Goal: Task Accomplishment & Management: Use online tool/utility

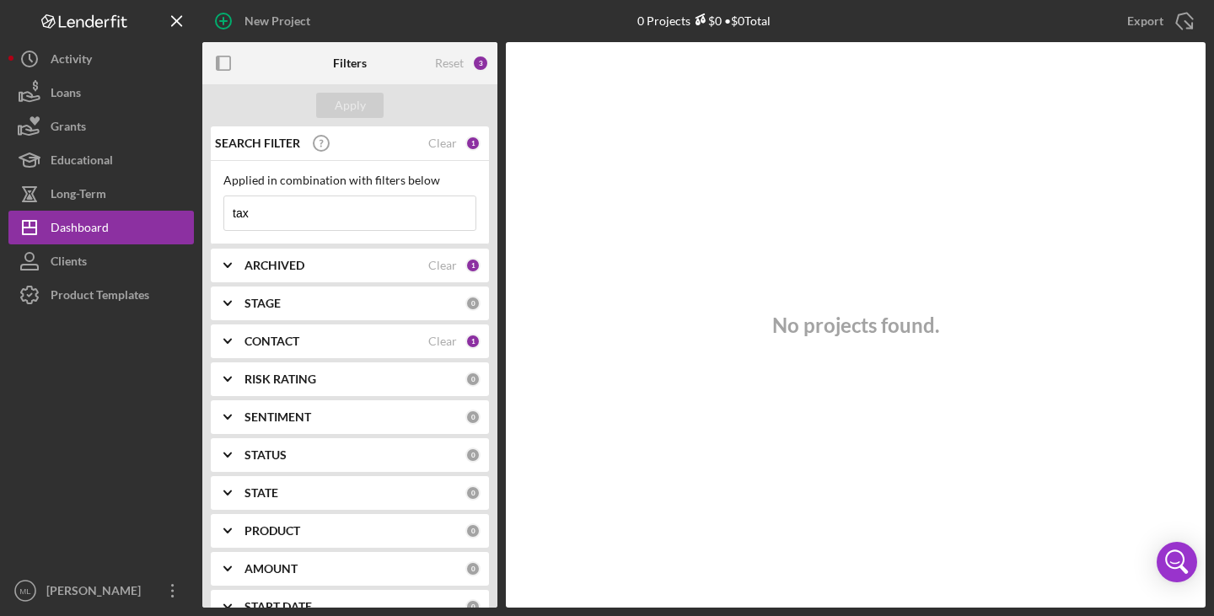
click at [78, 99] on div "Loans" at bounding box center [66, 95] width 30 height 38
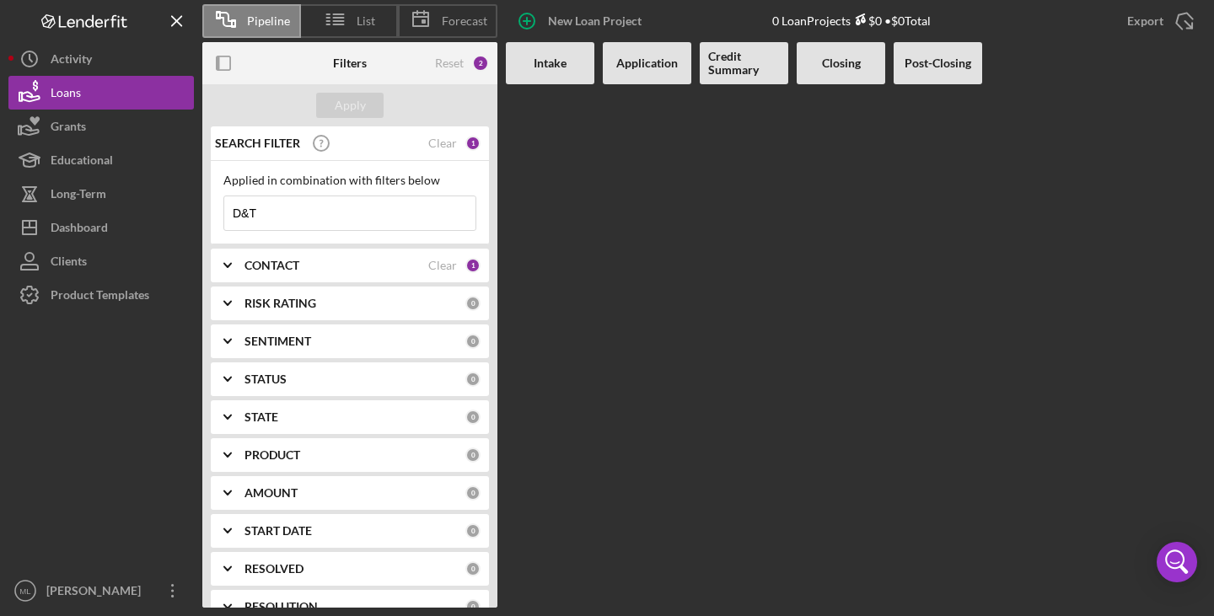
click at [83, 251] on div "Clients" at bounding box center [69, 263] width 36 height 38
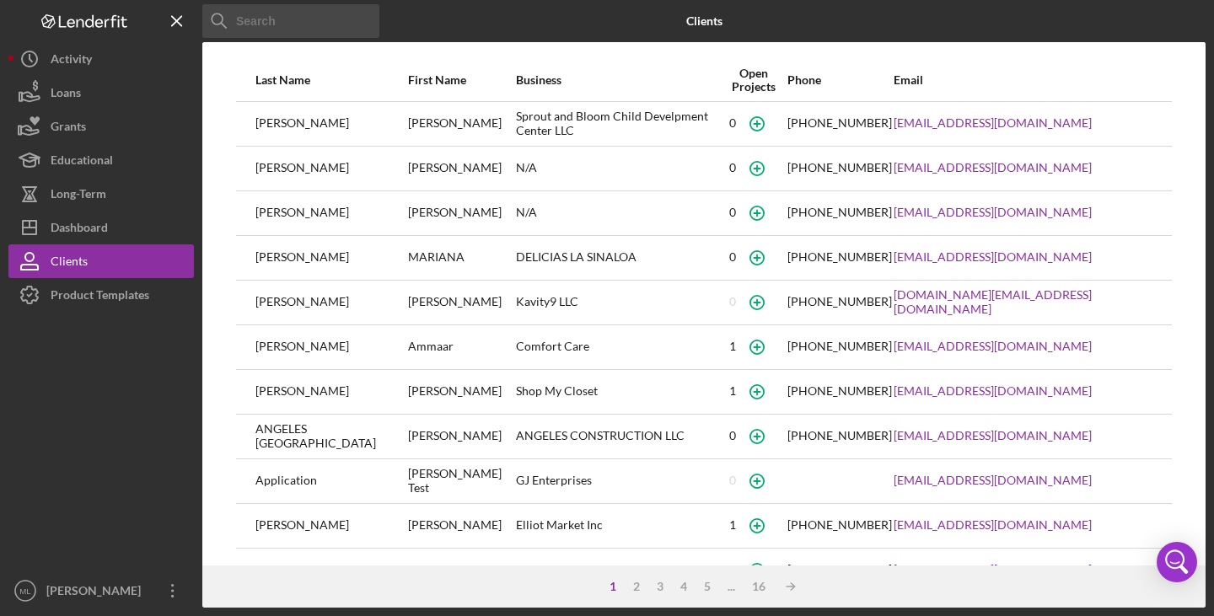
click at [70, 105] on div "Loans" at bounding box center [66, 95] width 30 height 38
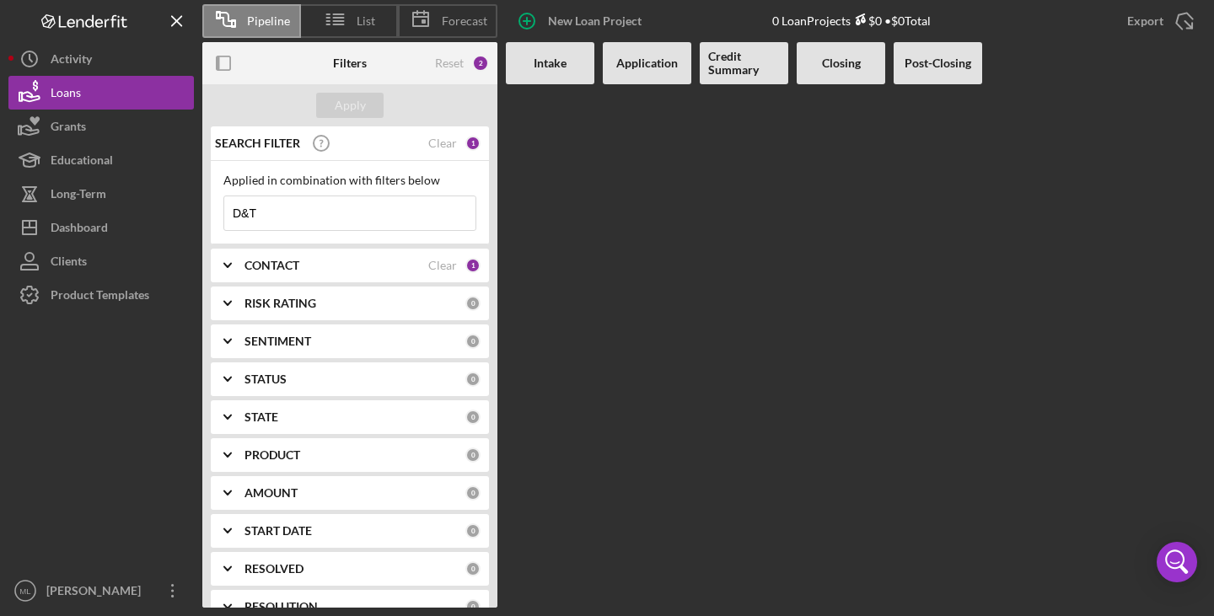
click at [355, 20] on icon at bounding box center [335, 19] width 42 height 42
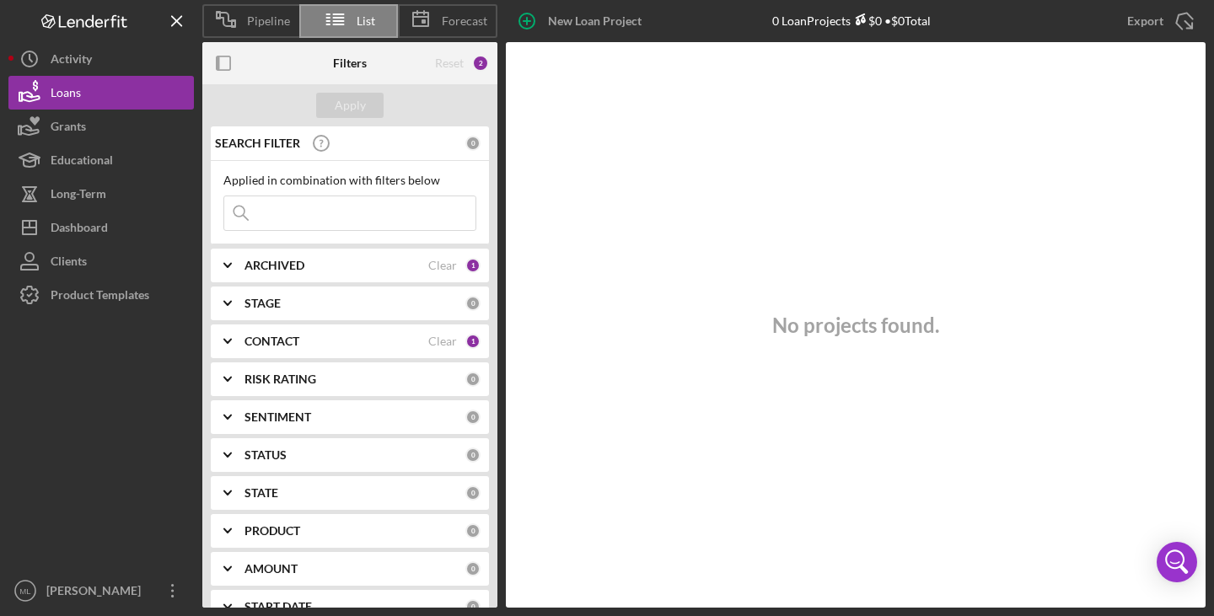
click at [255, 14] on span "Pipeline" at bounding box center [268, 20] width 43 height 13
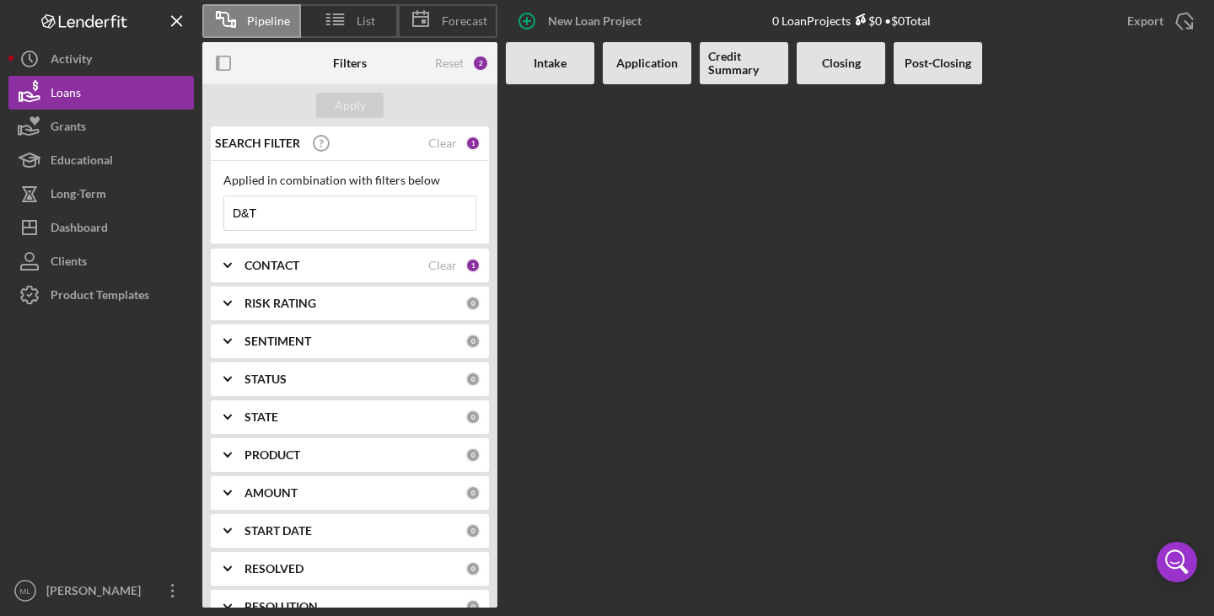
click at [83, 52] on div "Activity" at bounding box center [71, 61] width 41 height 38
click at [566, 73] on div "Intake" at bounding box center [550, 63] width 89 height 42
click at [565, 69] on b "Intake" at bounding box center [550, 62] width 33 height 13
click at [317, 205] on input "D&T" at bounding box center [349, 213] width 251 height 34
click at [528, 54] on div "Intake" at bounding box center [550, 63] width 89 height 42
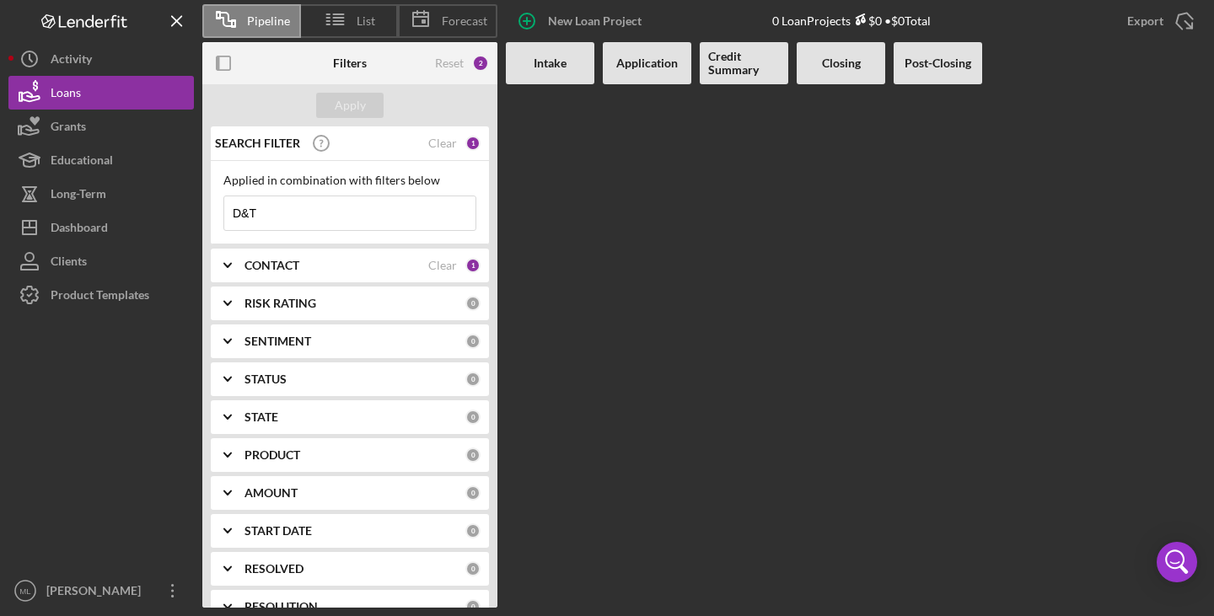
click at [222, 59] on icon "button" at bounding box center [224, 64] width 38 height 38
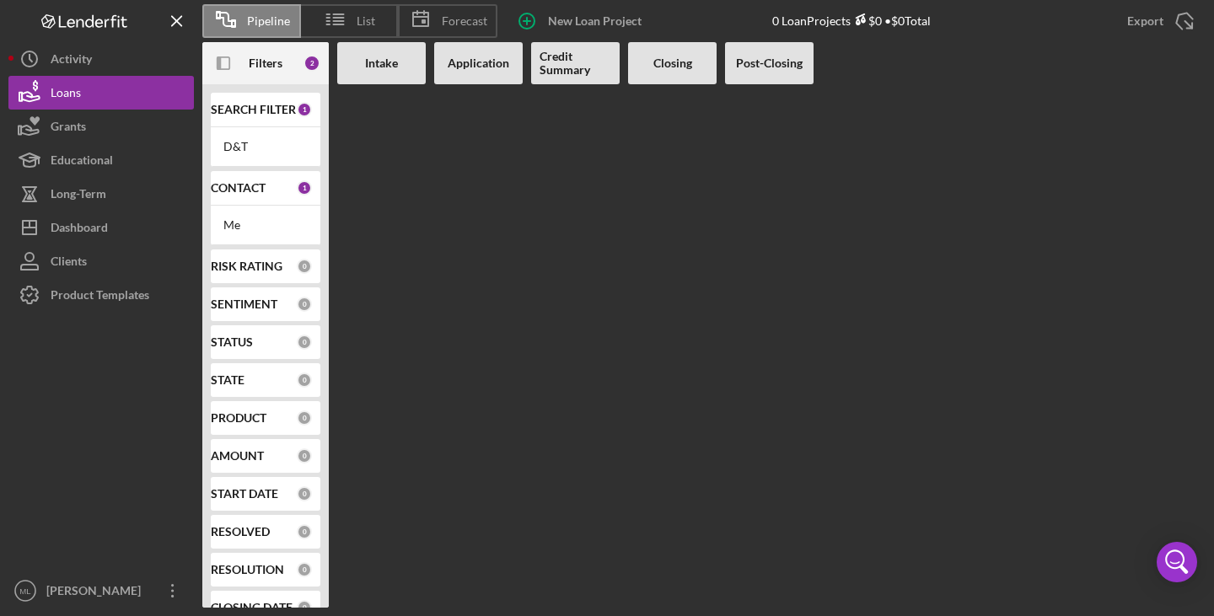
click at [363, 62] on div "Intake" at bounding box center [382, 62] width 72 height 13
click at [485, 67] on b "Application" at bounding box center [479, 62] width 62 height 13
click at [492, 169] on div at bounding box center [478, 345] width 89 height 523
click at [172, 19] on icon "Icon/Menu Close" at bounding box center [177, 22] width 38 height 38
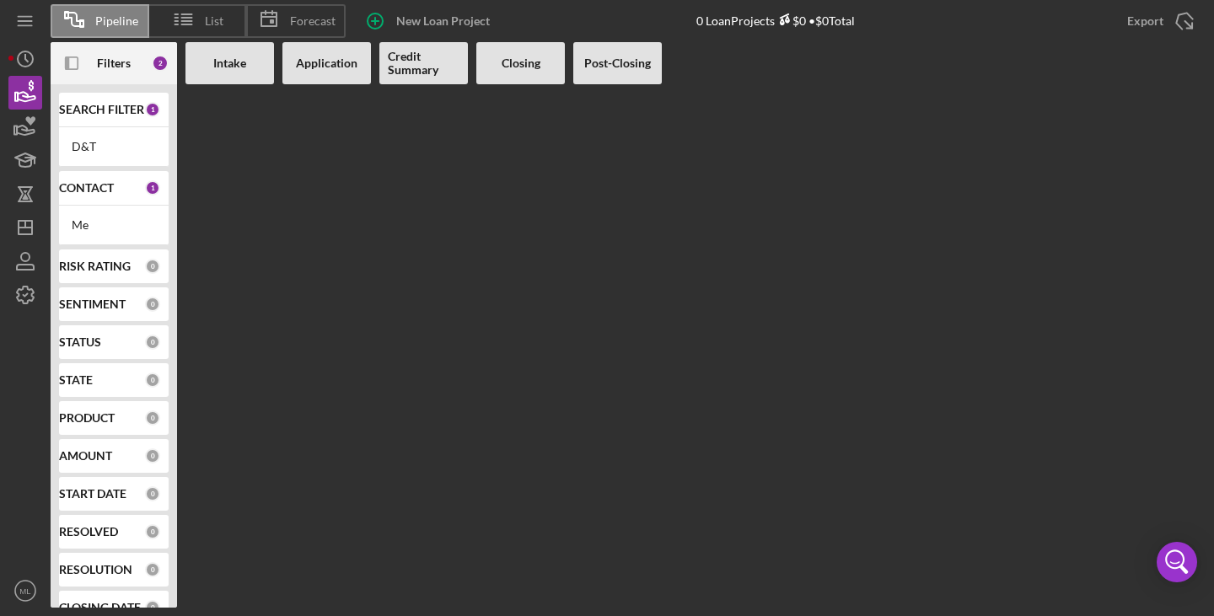
click at [182, 23] on icon at bounding box center [184, 19] width 42 height 42
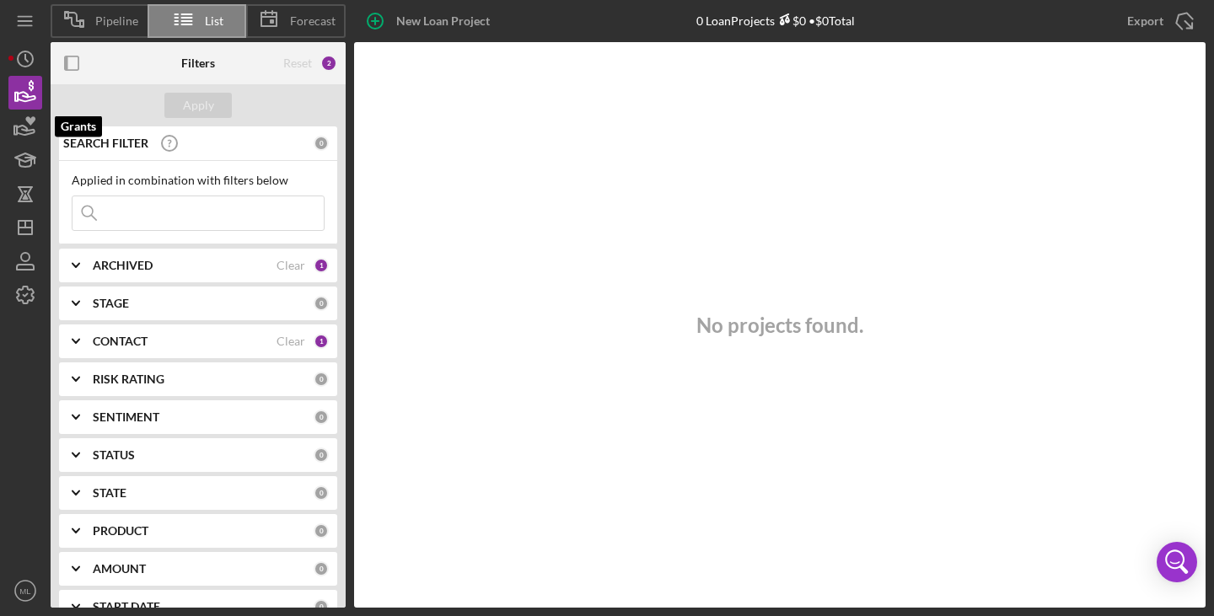
click at [29, 129] on icon "button" at bounding box center [25, 126] width 42 height 42
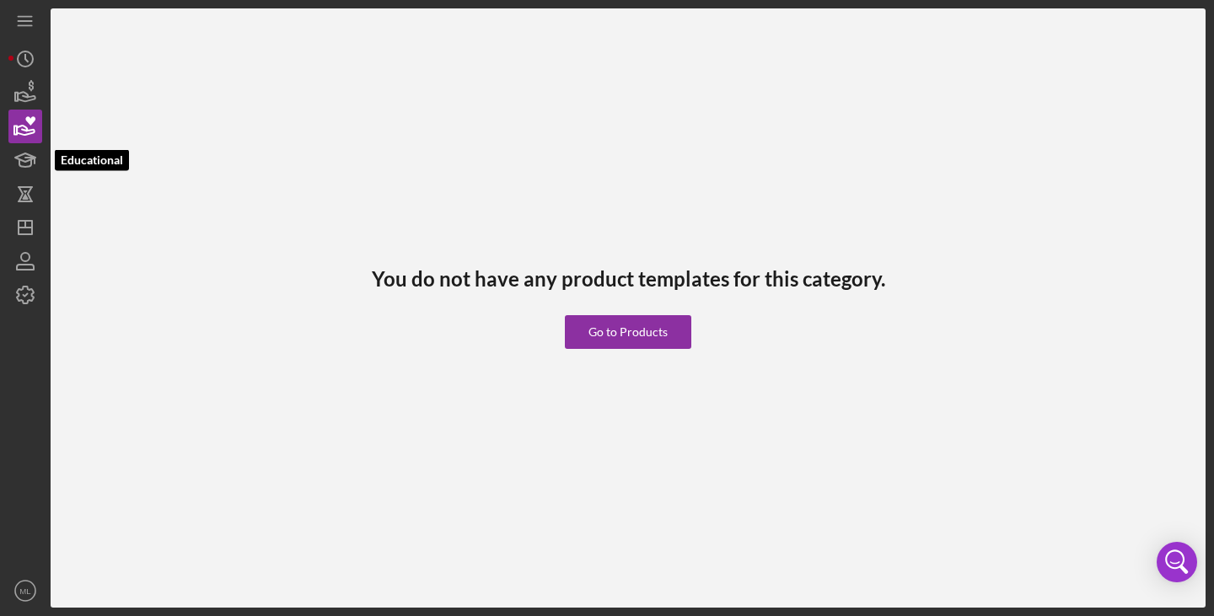
click at [23, 166] on icon "button" at bounding box center [25, 163] width 12 height 7
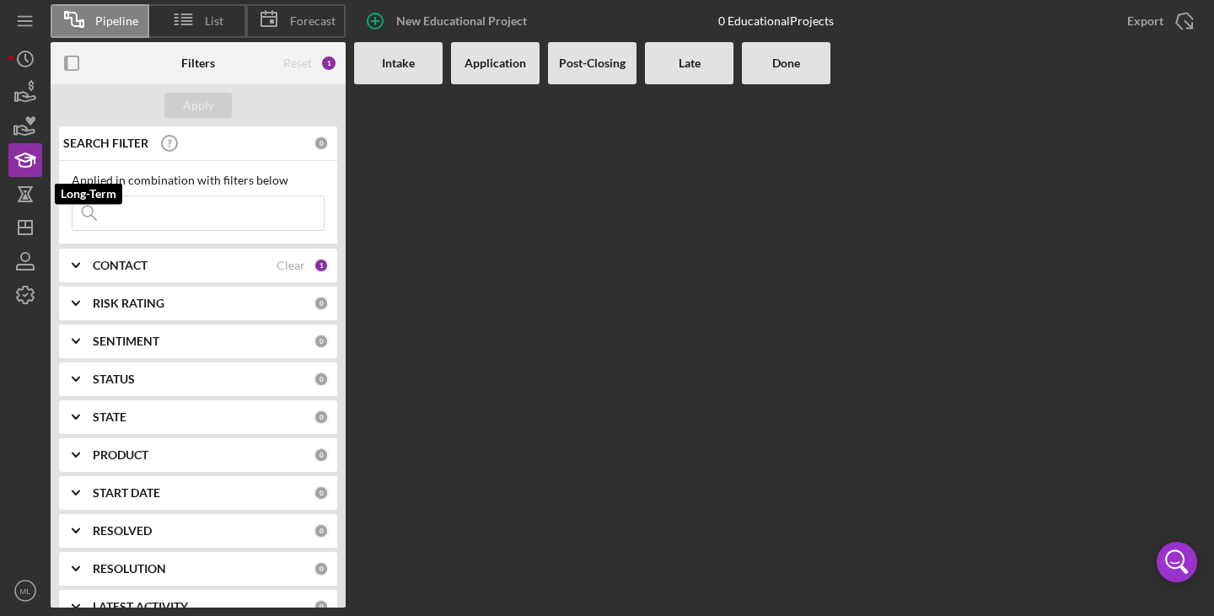
click at [32, 200] on icon "button" at bounding box center [25, 194] width 42 height 42
click at [32, 242] on icon "Icon/Dashboard" at bounding box center [25, 228] width 42 height 42
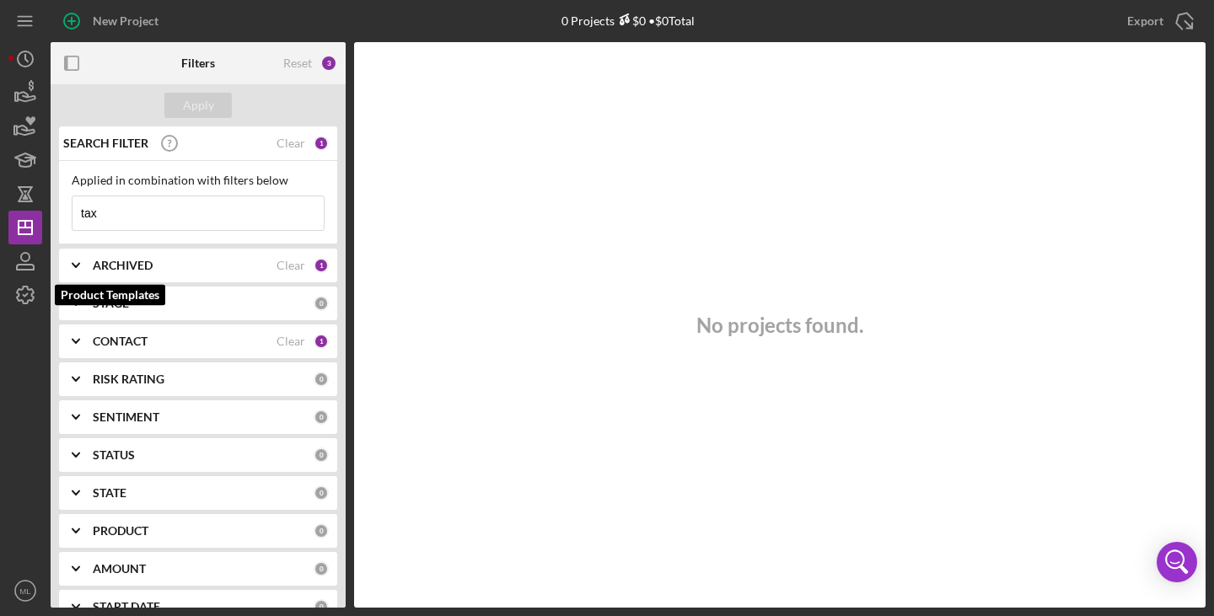
click at [29, 293] on icon "button" at bounding box center [25, 295] width 42 height 42
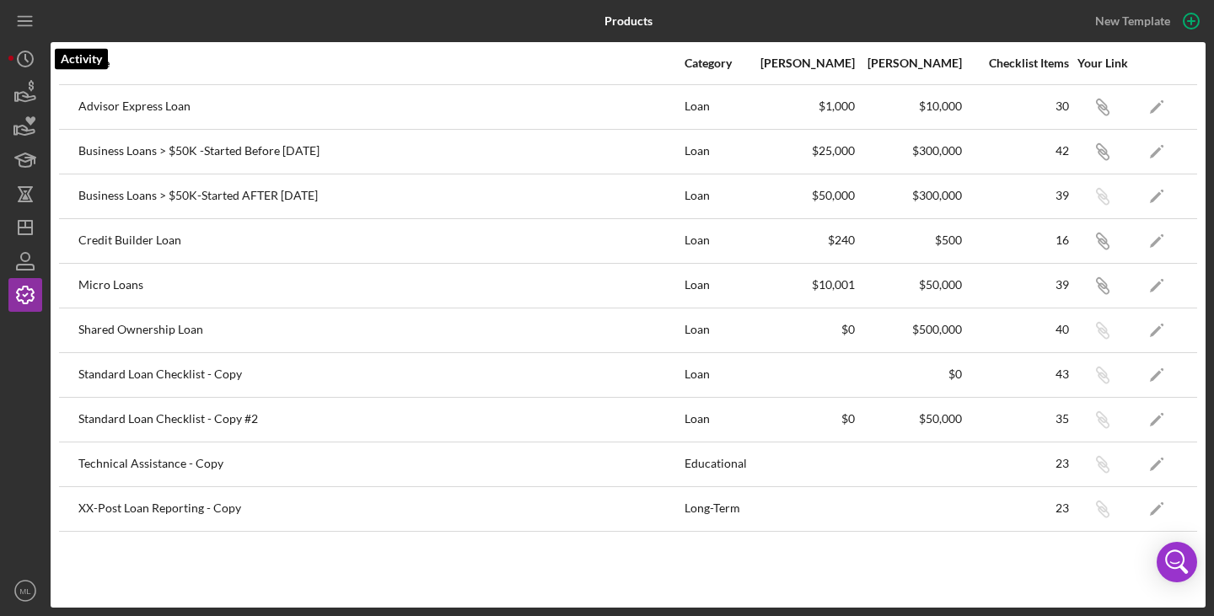
click at [24, 71] on icon "Icon/History" at bounding box center [25, 59] width 42 height 42
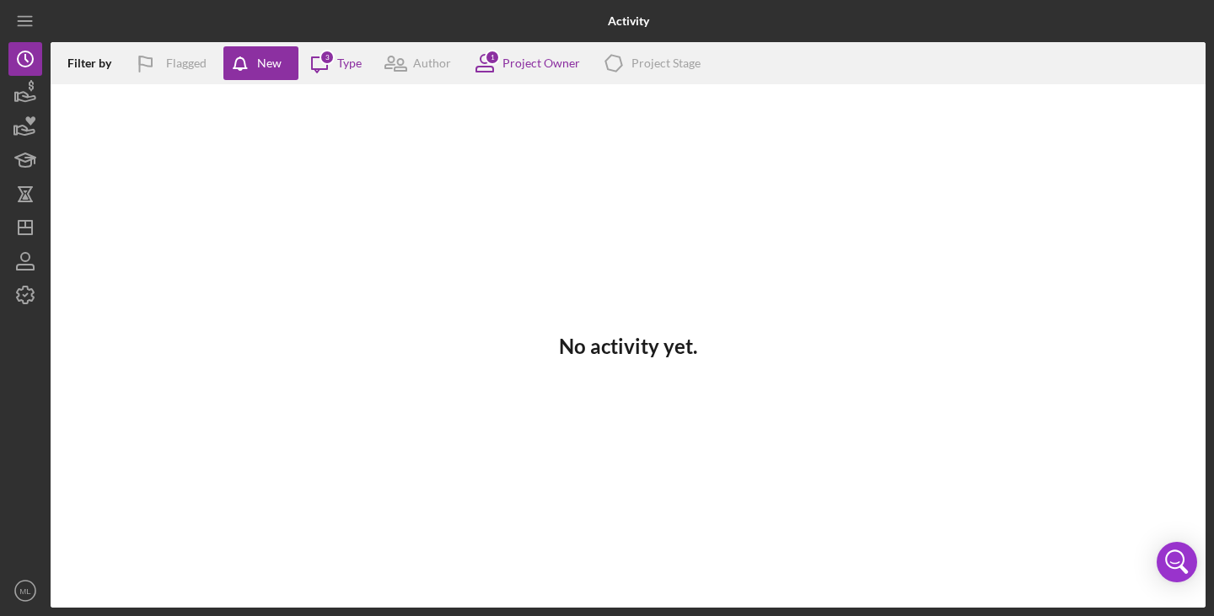
click at [27, 24] on icon "Icon/Menu" at bounding box center [26, 22] width 38 height 38
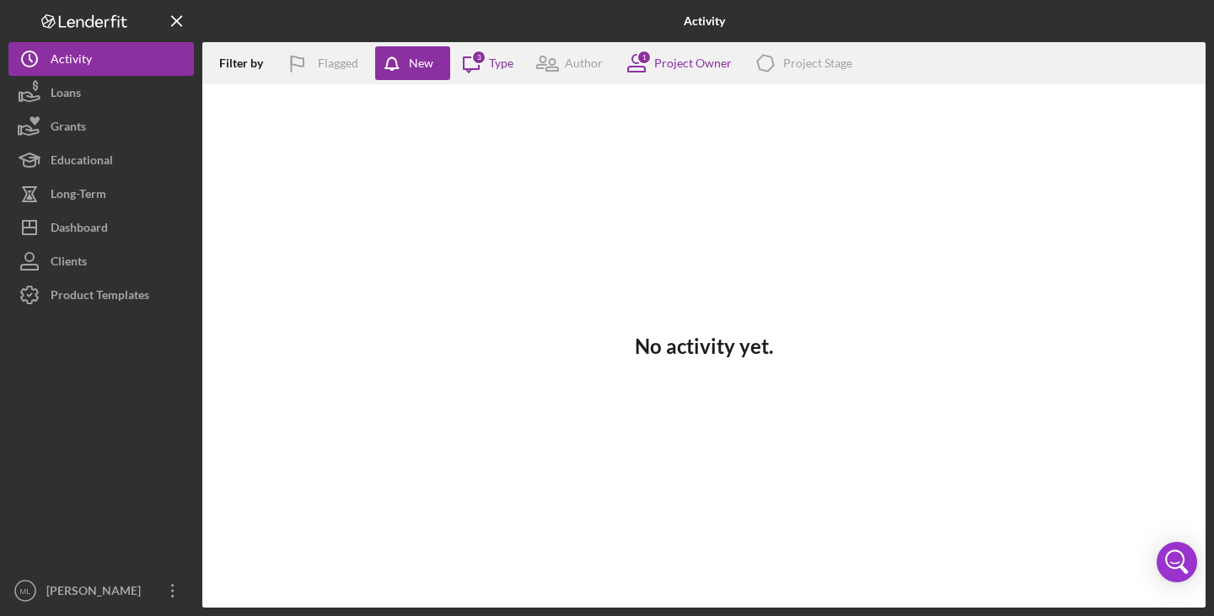
click at [54, 84] on div "Loans" at bounding box center [66, 95] width 30 height 38
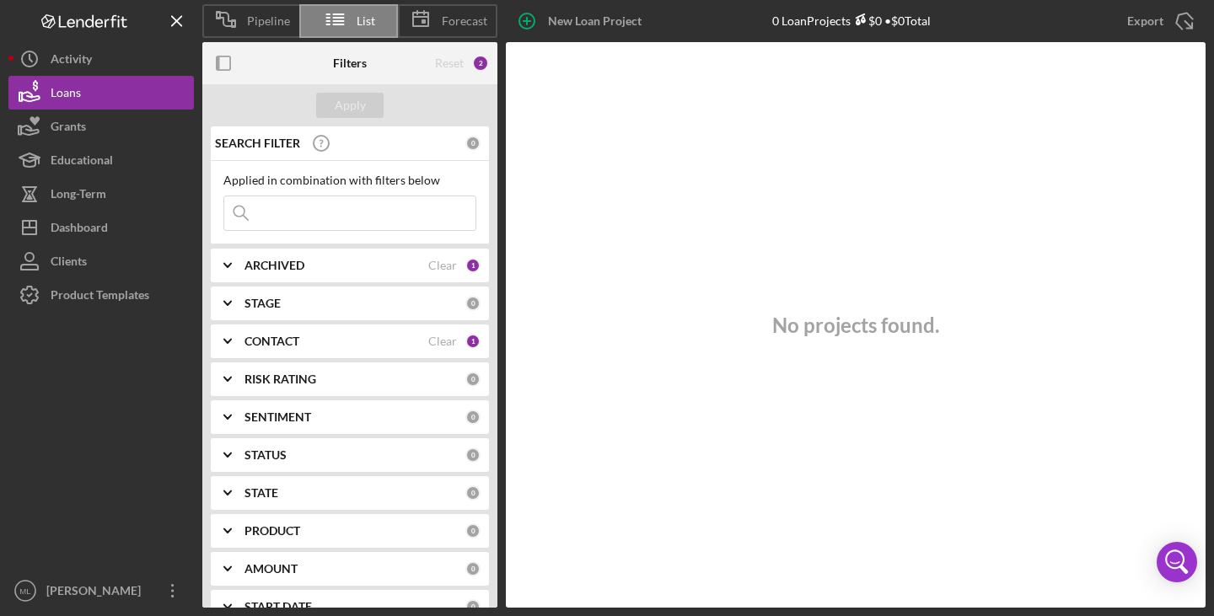
click at [244, 15] on icon at bounding box center [226, 19] width 42 height 42
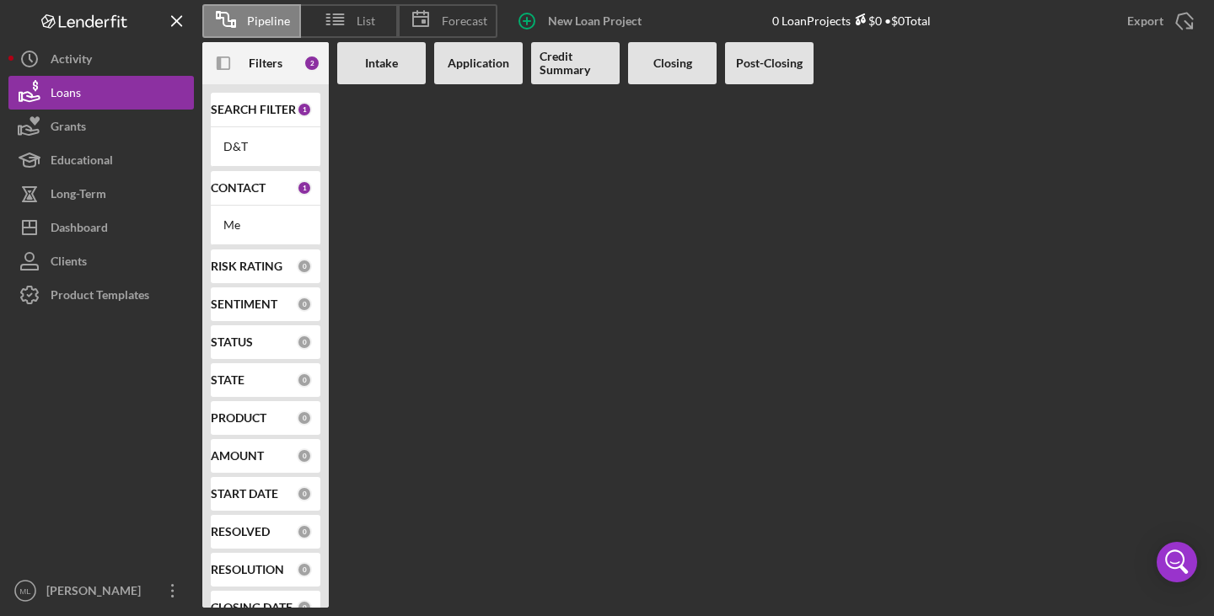
click at [388, 65] on b "Intake" at bounding box center [381, 62] width 33 height 13
click at [266, 146] on div "D&T" at bounding box center [265, 146] width 84 height 13
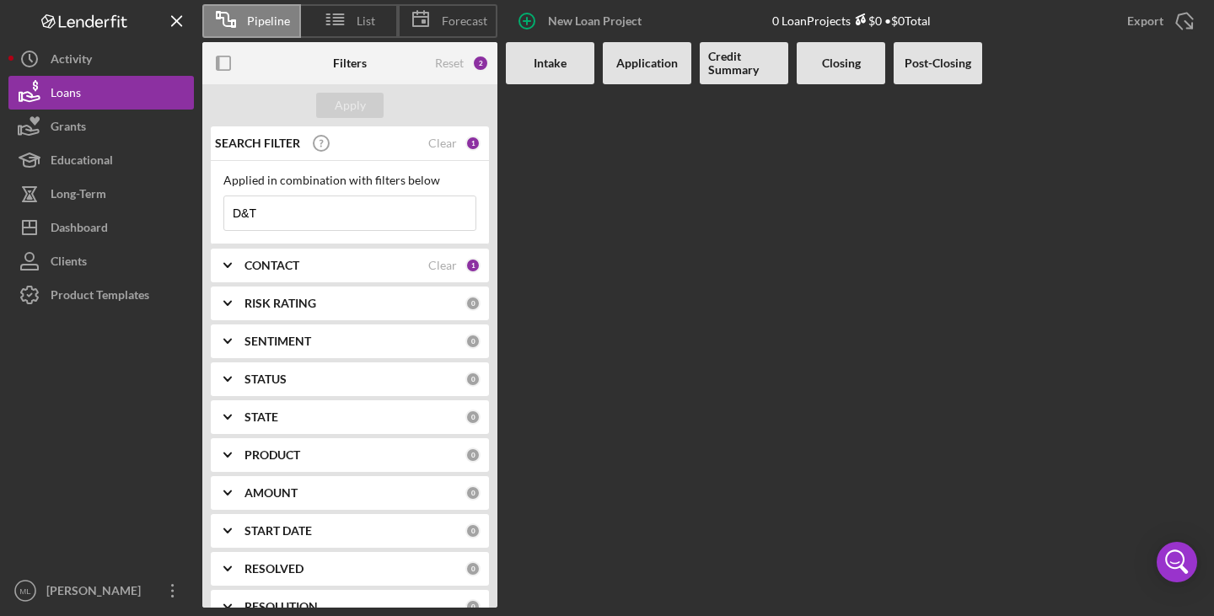
drag, startPoint x: 275, startPoint y: 213, endPoint x: 145, endPoint y: 223, distance: 130.2
click at [145, 223] on div "Pipeline List Forecast New Loan Project 0 Loan Projects $0 • $0 Total Export Ic…" at bounding box center [606, 304] width 1197 height 608
click at [435, 24] on icon at bounding box center [421, 19] width 42 height 42
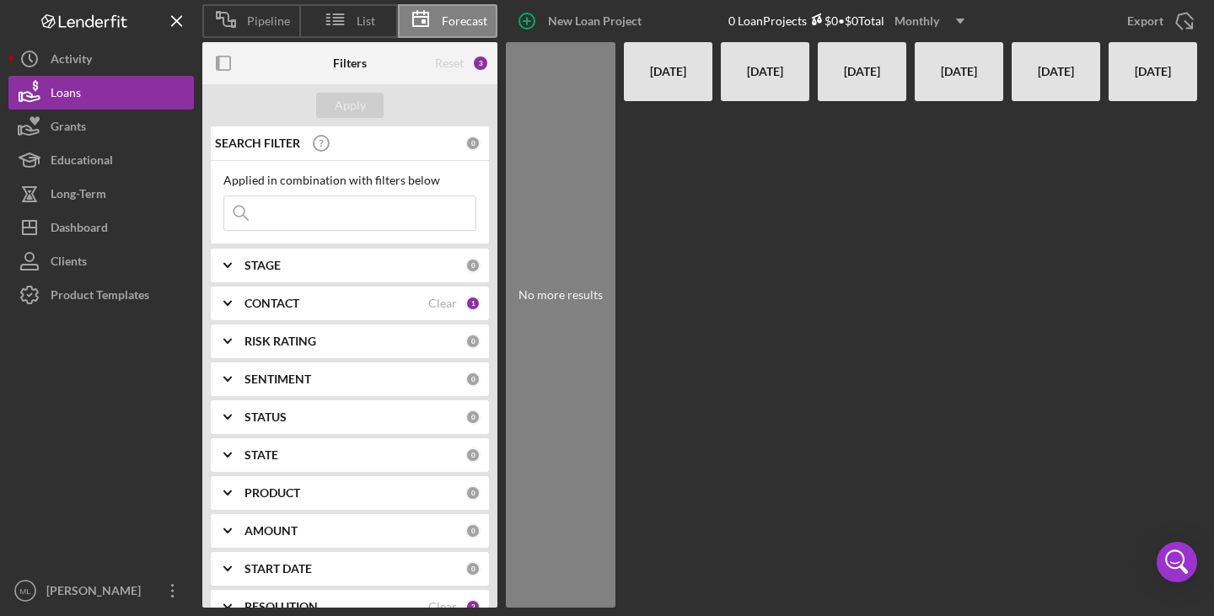
click at [269, 308] on b "CONTACT" at bounding box center [271, 303] width 55 height 13
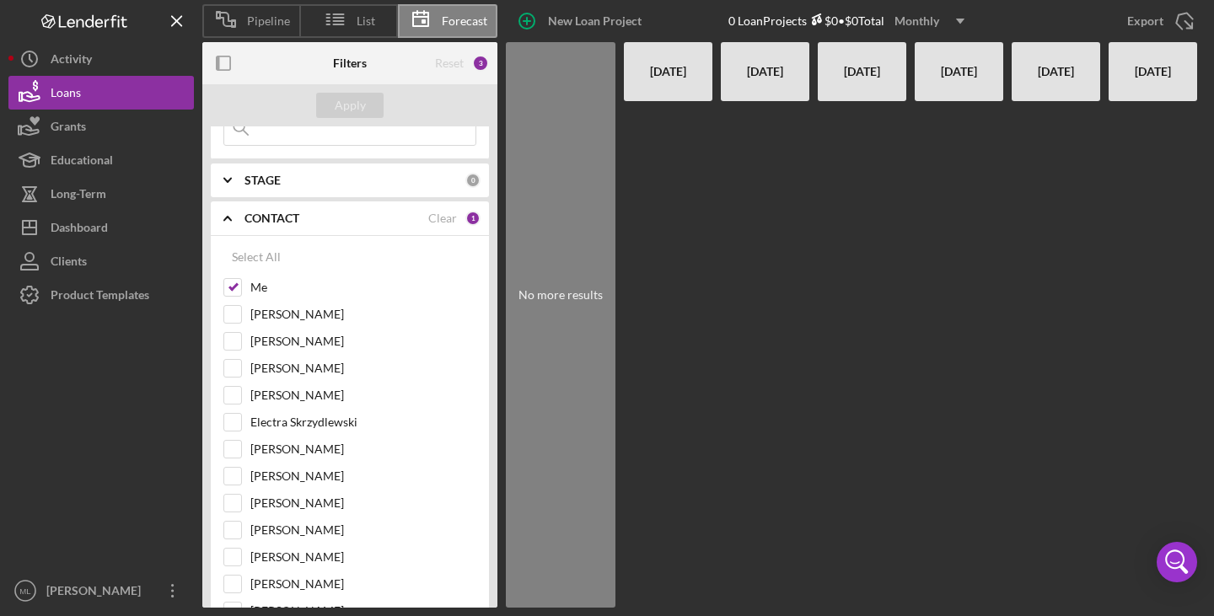
scroll to position [95, 0]
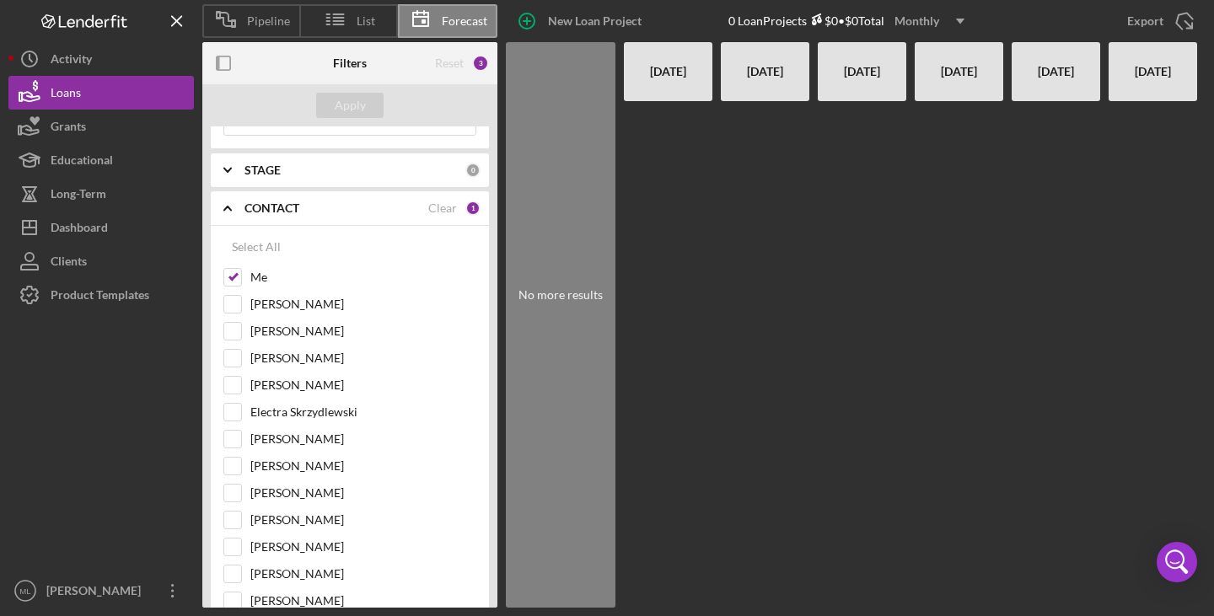
click at [238, 357] on input "[PERSON_NAME]" at bounding box center [232, 358] width 17 height 17
checkbox input "true"
click at [353, 96] on div "Apply" at bounding box center [350, 105] width 31 height 25
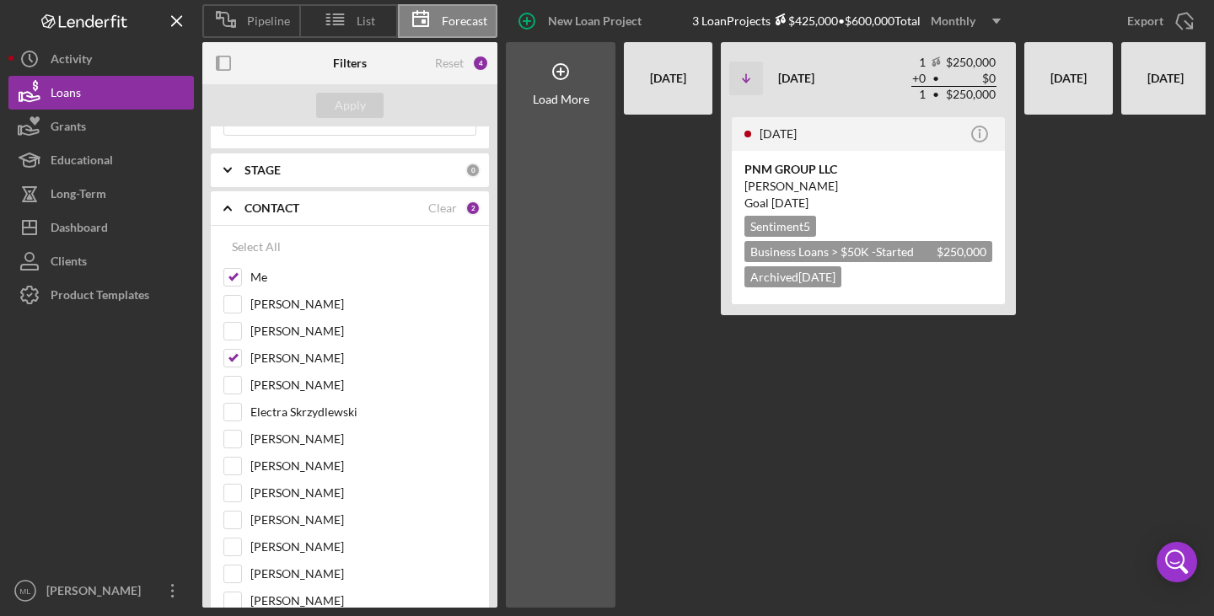
click at [146, 91] on button "Loans" at bounding box center [100, 93] width 185 height 34
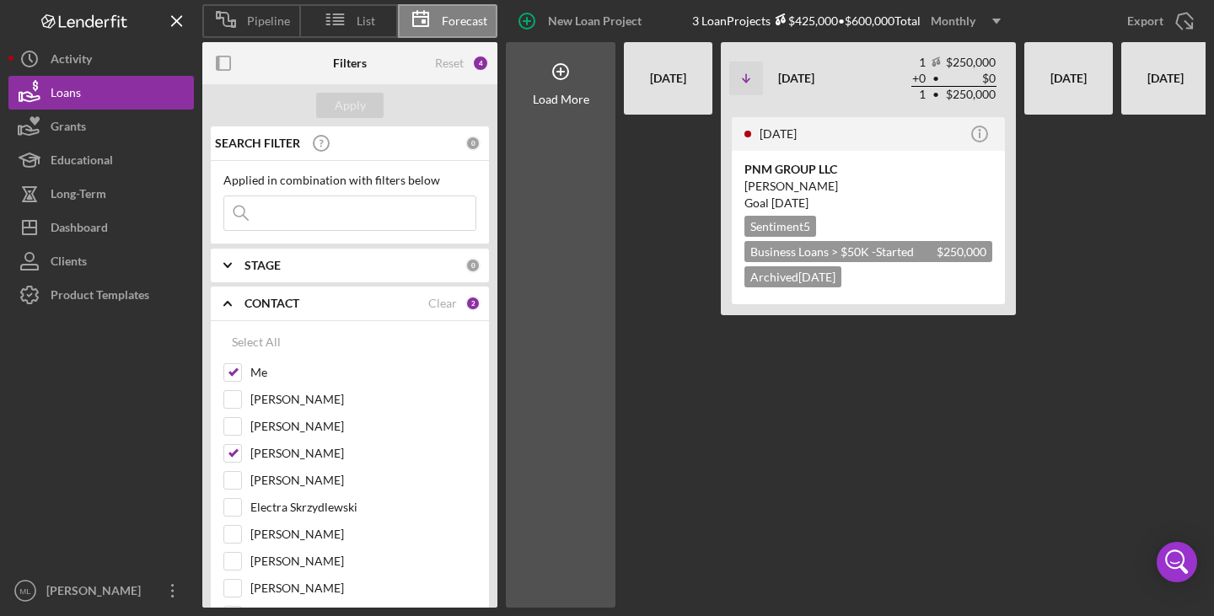
click at [321, 207] on input at bounding box center [349, 213] width 251 height 34
click at [349, 98] on div "Apply" at bounding box center [350, 105] width 31 height 25
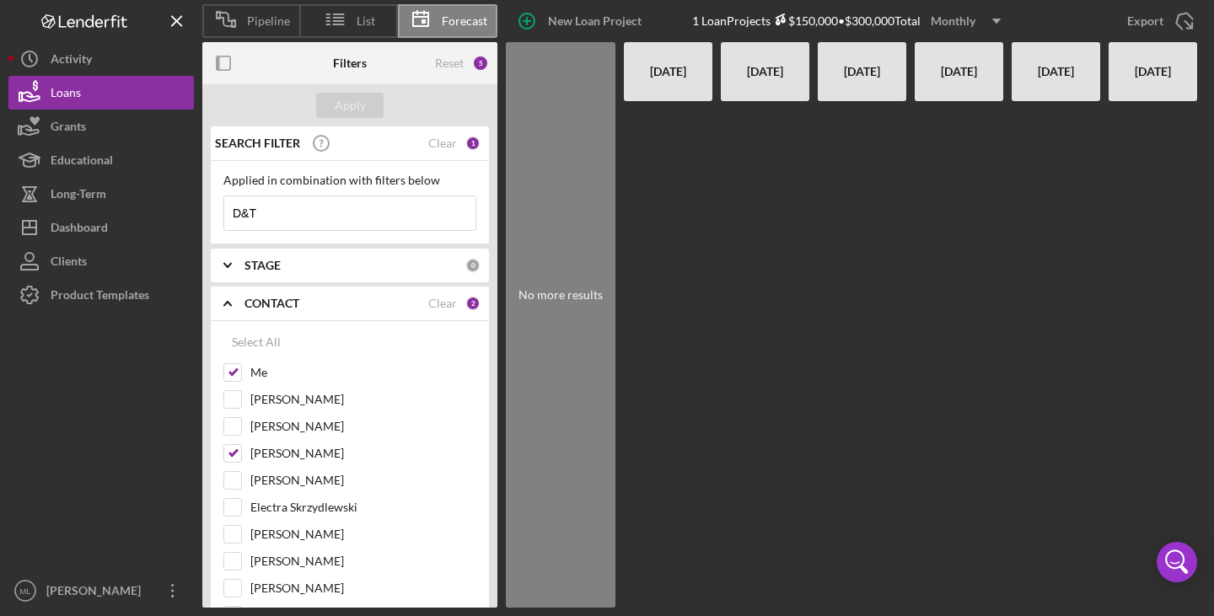
click at [305, 205] on input "D&T" at bounding box center [349, 213] width 251 height 34
type input "[PERSON_NAME]"
click at [678, 90] on div "[DATE]" at bounding box center [668, 71] width 72 height 59
click at [803, 20] on div "$150,000" at bounding box center [803, 20] width 67 height 14
click at [133, 132] on button "Grants" at bounding box center [100, 127] width 185 height 34
